Goal: Information Seeking & Learning: Learn about a topic

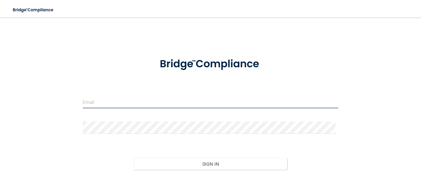
click at [105, 104] on input "email" at bounding box center [210, 102] width 255 height 12
type input "[EMAIL_ADDRESS][DOMAIN_NAME]"
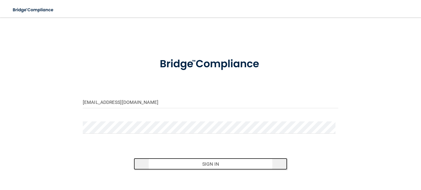
click at [200, 164] on button "Sign In" at bounding box center [210, 164] width 153 height 12
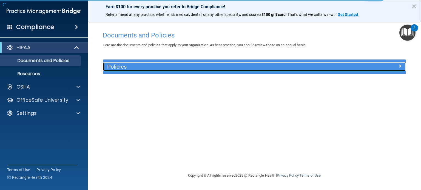
click at [211, 67] on h5 "Policies" at bounding box center [216, 67] width 219 height 6
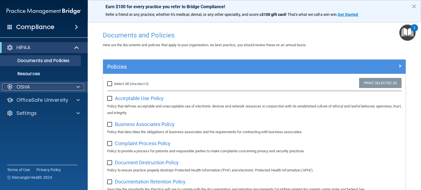
click at [77, 86] on span at bounding box center [77, 87] width 3 height 7
click at [35, 87] on div "OSHA" at bounding box center [36, 87] width 68 height 7
click at [77, 85] on span at bounding box center [77, 87] width 3 height 7
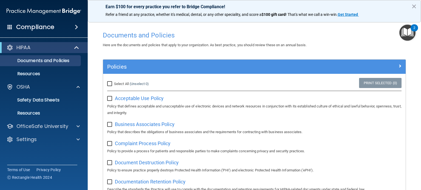
click at [77, 24] on span at bounding box center [76, 27] width 3 height 7
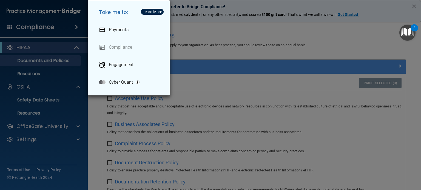
click at [56, 85] on div "Take me to: Payments Compliance Engagement Cyber Quant" at bounding box center [210, 95] width 421 height 190
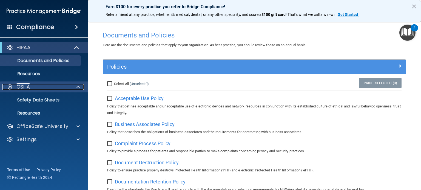
click at [79, 86] on span at bounding box center [77, 87] width 3 height 7
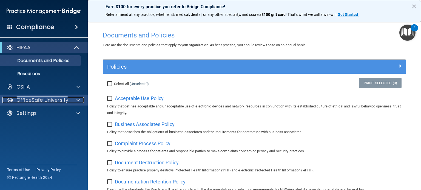
click at [76, 99] on div at bounding box center [77, 100] width 14 height 7
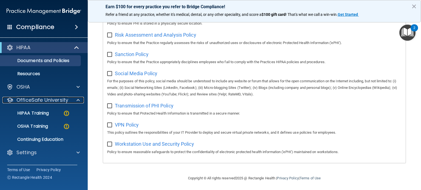
scroll to position [369, 0]
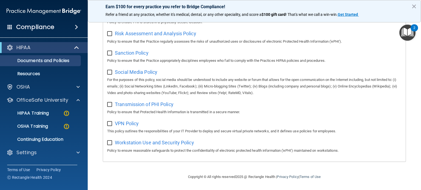
click at [76, 27] on span at bounding box center [76, 27] width 3 height 7
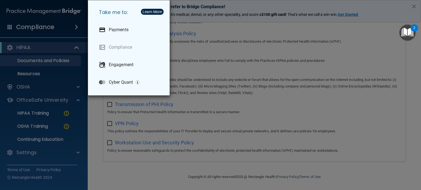
click at [86, 140] on div "Take me to: Payments Compliance Engagement Cyber Quant" at bounding box center [210, 95] width 421 height 190
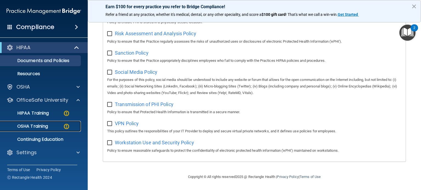
click at [32, 127] on p "OSHA Training" at bounding box center [26, 126] width 44 height 5
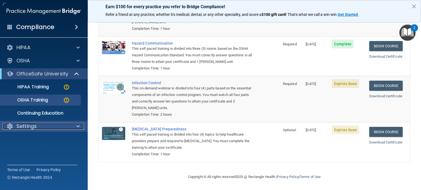
scroll to position [94, 0]
click at [40, 128] on div "Settings" at bounding box center [36, 126] width 68 height 7
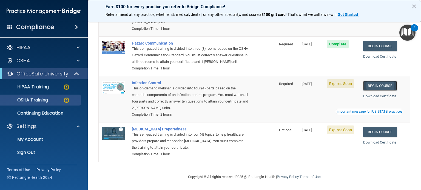
click at [380, 84] on link "Begin Course" at bounding box center [379, 86] width 33 height 10
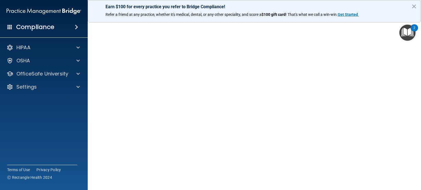
scroll to position [27, 0]
click at [51, 46] on div "HIPAA" at bounding box center [36, 47] width 68 height 7
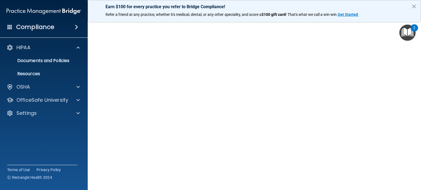
click at [76, 25] on span at bounding box center [76, 27] width 3 height 7
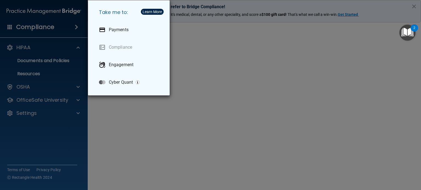
click at [55, 69] on div "Take me to: Payments Compliance Engagement Cyber Quant" at bounding box center [210, 95] width 421 height 190
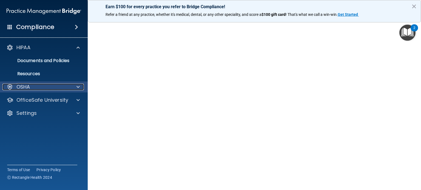
click at [33, 89] on div "OSHA" at bounding box center [36, 87] width 68 height 7
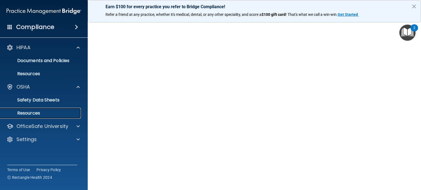
click at [35, 113] on p "Resources" at bounding box center [41, 113] width 75 height 5
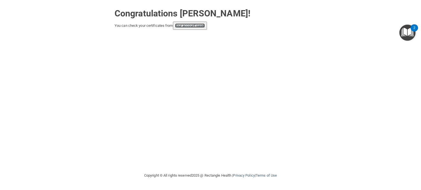
click at [200, 27] on link "your account page!" at bounding box center [190, 26] width 30 height 4
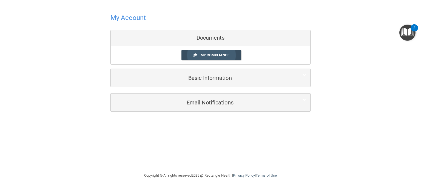
click at [216, 54] on span "My Compliance" at bounding box center [214, 55] width 29 height 4
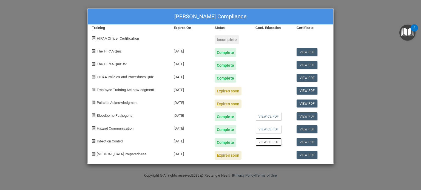
click at [264, 143] on link "View CE PDF" at bounding box center [268, 142] width 26 height 8
click at [230, 156] on div "Expires soon" at bounding box center [227, 155] width 27 height 9
click at [134, 155] on span "[MEDICAL_DATA] Preparedness" at bounding box center [122, 154] width 50 height 4
click at [226, 156] on div "Expires soon" at bounding box center [227, 155] width 27 height 9
click at [188, 153] on div "[DATE]" at bounding box center [189, 153] width 41 height 13
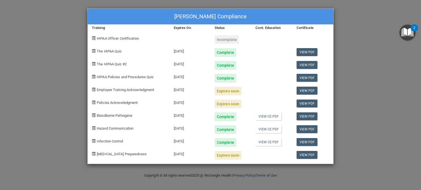
click at [188, 153] on div "[DATE]" at bounding box center [189, 153] width 41 height 13
click at [308, 156] on link "View PDF" at bounding box center [306, 155] width 21 height 8
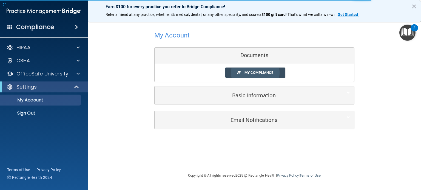
click at [273, 72] on span "My Compliance" at bounding box center [258, 73] width 29 height 4
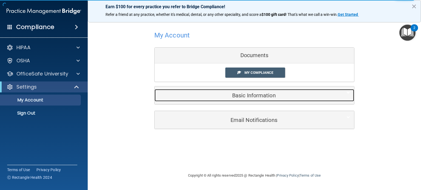
click at [261, 96] on h5 "Basic Information" at bounding box center [246, 96] width 174 height 6
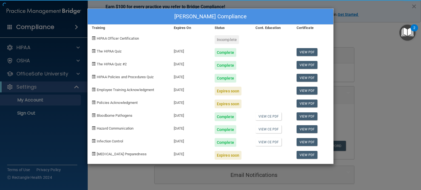
click at [134, 155] on div "Laura McCarthy's Compliance Training Expires On Status Cont. Education Certific…" at bounding box center [210, 95] width 421 height 190
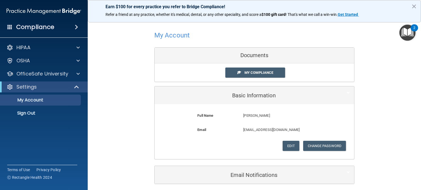
click at [75, 27] on span at bounding box center [76, 27] width 3 height 7
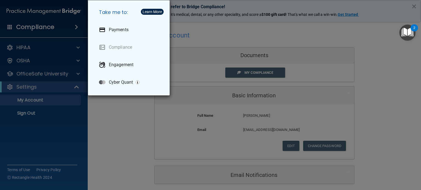
click at [47, 56] on div "Take me to: Payments Compliance Engagement Cyber Quant" at bounding box center [210, 95] width 421 height 190
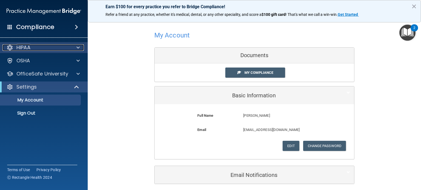
click at [33, 47] on div "HIPAA" at bounding box center [36, 47] width 68 height 7
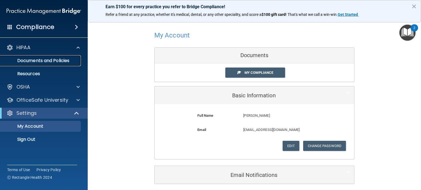
click at [42, 61] on p "Documents and Policies" at bounding box center [41, 60] width 75 height 5
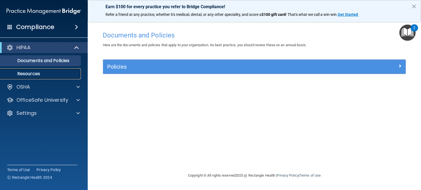
click at [34, 75] on p "Resources" at bounding box center [41, 73] width 75 height 5
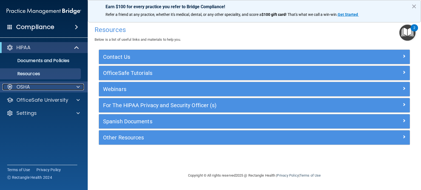
click at [74, 88] on div at bounding box center [77, 87] width 14 height 7
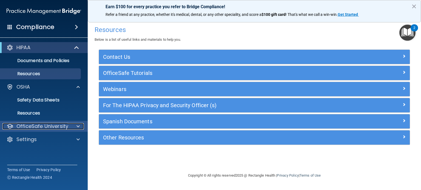
click at [70, 127] on div at bounding box center [77, 126] width 14 height 7
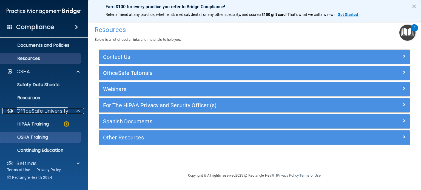
scroll to position [24, 0]
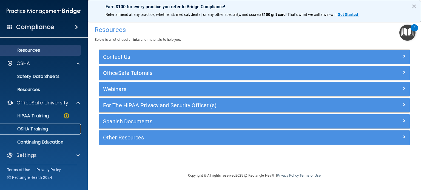
click at [51, 128] on div "OSHA Training" at bounding box center [41, 129] width 75 height 5
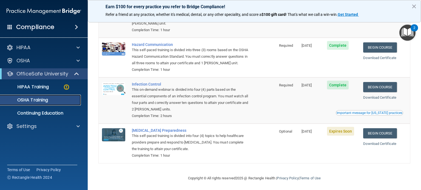
scroll to position [79, 0]
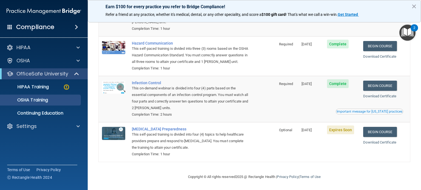
click at [152, 131] on div "This self-paced training is divided into four (4) topics to help healthcare pro…" at bounding box center [190, 141] width 116 height 20
click at [382, 95] on link "Download Certificate" at bounding box center [379, 96] width 33 height 4
click at [176, 132] on div "This self-paced training is divided into four (4) topics to help healthcare pro…" at bounding box center [190, 141] width 116 height 20
click at [176, 129] on div "COVID-19 Preparedness" at bounding box center [190, 129] width 116 height 4
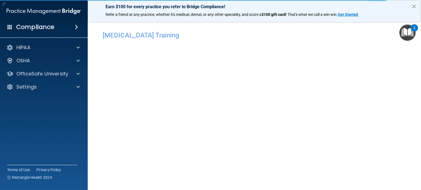
scroll to position [3, 0]
